Goal: Check status: Check status

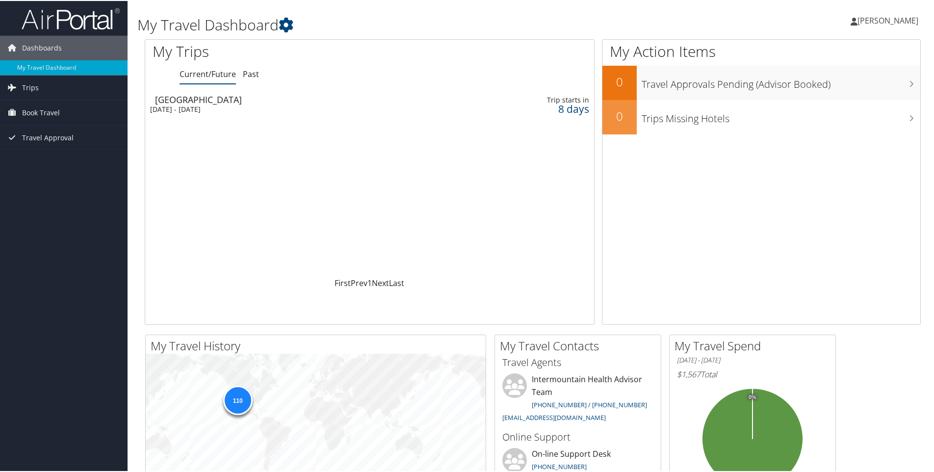
click at [208, 107] on div "[DATE] - [DATE]" at bounding box center [292, 108] width 285 height 9
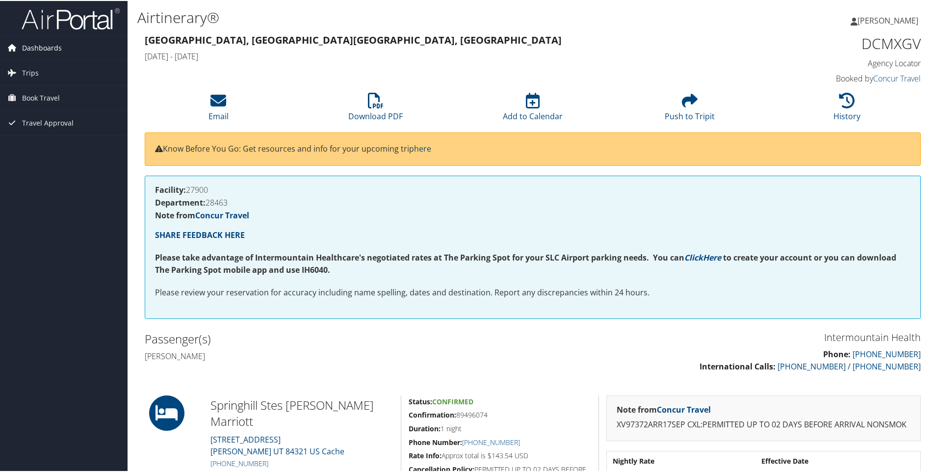
click at [35, 51] on span "Dashboards" at bounding box center [42, 47] width 40 height 25
click at [31, 116] on span "Book Travel" at bounding box center [41, 112] width 38 height 25
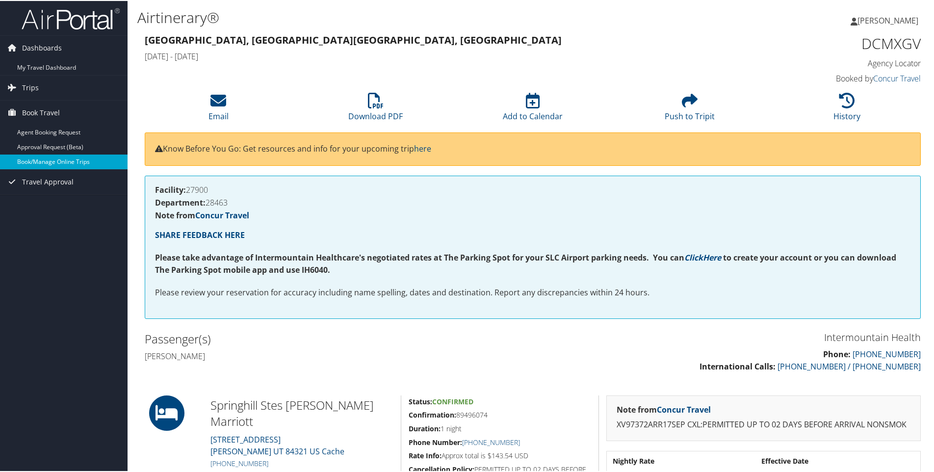
click at [51, 165] on link "Book/Manage Online Trips" at bounding box center [64, 161] width 128 height 15
